Goal: Check status

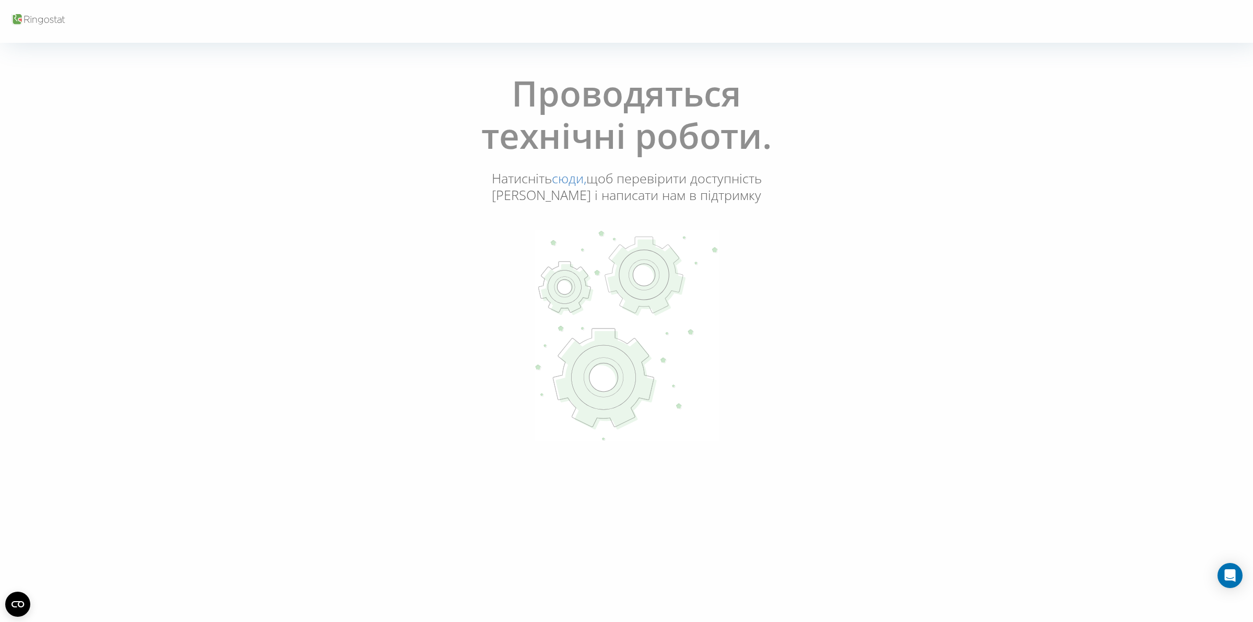
drag, startPoint x: 1152, startPoint y: 137, endPoint x: 1136, endPoint y: 143, distance: 16.5
click at [1149, 139] on div "Проводяться технічні роботи. Натисніть сюди, щоб перевірити доступність Ringost…" at bounding box center [626, 258] width 1247 height 386
